Goal: Task Accomplishment & Management: Manage account settings

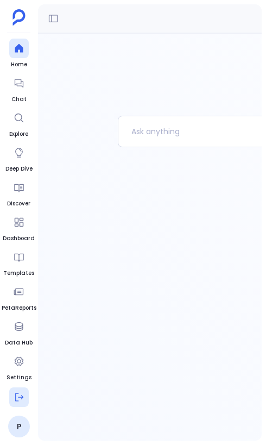
click at [22, 395] on icon at bounding box center [19, 397] width 11 height 11
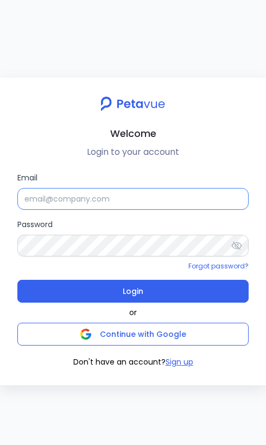
click at [150, 202] on input "Email" at bounding box center [132, 199] width 231 height 22
type input "[EMAIL_ADDRESS][DOMAIN_NAME]"
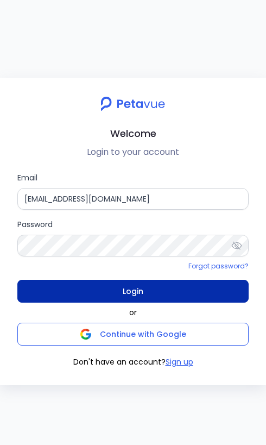
click at [160, 288] on button "Login" at bounding box center [132, 291] width 231 height 23
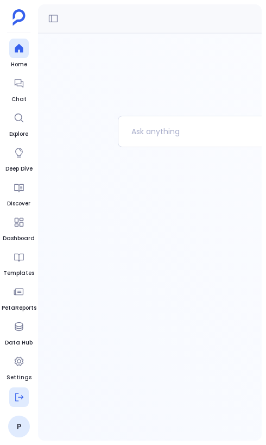
click at [21, 400] on icon at bounding box center [19, 397] width 11 height 11
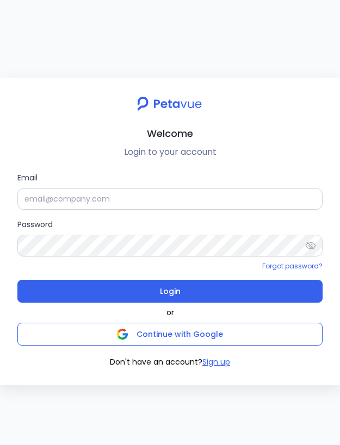
click at [236, 130] on h2 "Welcome" at bounding box center [170, 133] width 322 height 16
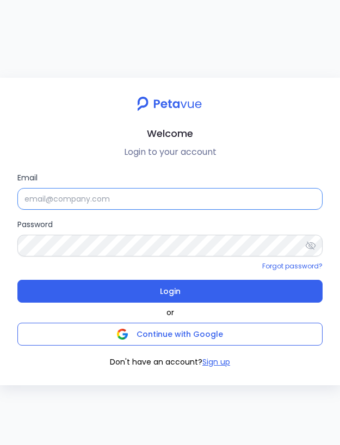
click at [169, 192] on input "Email" at bounding box center [169, 199] width 305 height 22
type input "[EMAIL_ADDRESS][DOMAIN_NAME]"
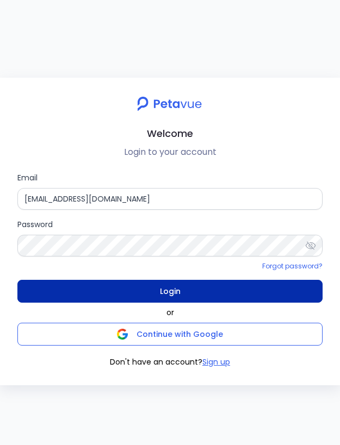
click at [193, 291] on button "Login" at bounding box center [169, 291] width 305 height 23
click at [224, 288] on button "Login" at bounding box center [169, 291] width 305 height 23
click at [211, 288] on button "Login" at bounding box center [169, 291] width 305 height 23
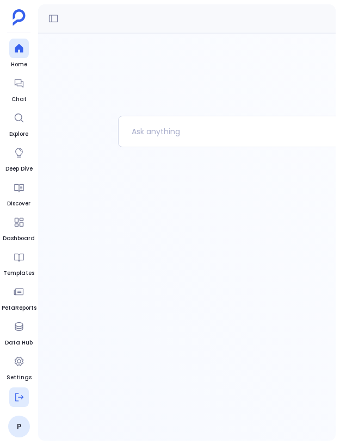
click at [20, 399] on icon at bounding box center [19, 397] width 11 height 11
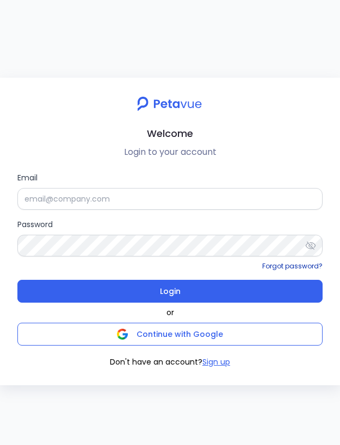
click at [266, 265] on link "Forgot password?" at bounding box center [292, 265] width 60 height 9
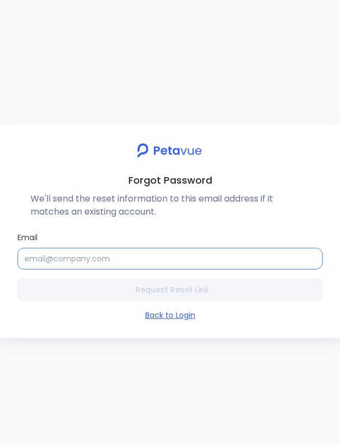
click at [139, 256] on input "Email" at bounding box center [169, 259] width 305 height 22
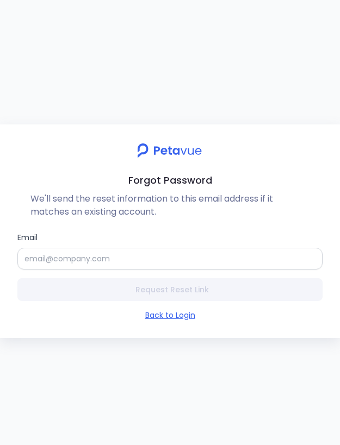
click at [259, 289] on div "Request Reset Link" at bounding box center [169, 289] width 305 height 23
click at [260, 328] on div "Forgot Password We'll send the reset information to this email address if it ma…" at bounding box center [170, 231] width 340 height 214
